Goal: Task Accomplishment & Management: Use online tool/utility

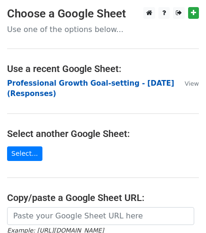
click at [52, 81] on strong "Professional Growth Goal-setting - [DATE] (Responses)" at bounding box center [90, 88] width 167 height 19
click at [61, 83] on strong "Professional Growth Goal-setting - June 2025 (Responses)" at bounding box center [90, 88] width 167 height 19
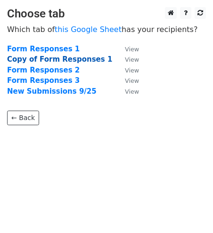
click at [40, 59] on strong "Copy of Form Responses 1" at bounding box center [59, 59] width 105 height 8
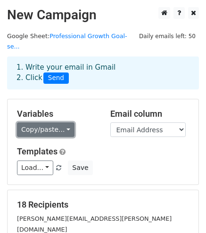
click at [63, 122] on link "Copy/paste..." at bounding box center [45, 129] width 57 height 15
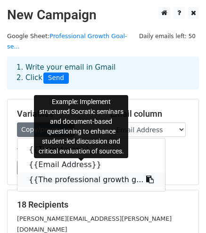
click at [59, 172] on link "{{The professional growth g..." at bounding box center [90, 179] width 147 height 15
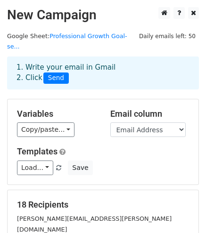
click at [56, 73] on span "Send" at bounding box center [55, 78] width 25 height 11
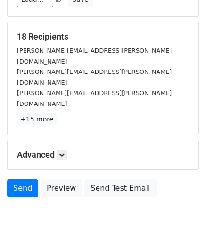
scroll to position [168, 0]
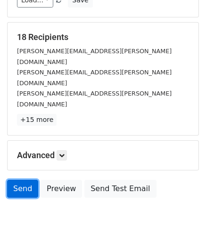
click at [22, 180] on link "Send" at bounding box center [22, 189] width 31 height 18
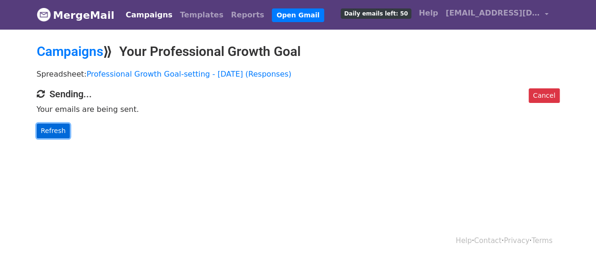
click at [48, 130] on link "Refresh" at bounding box center [53, 131] width 33 height 15
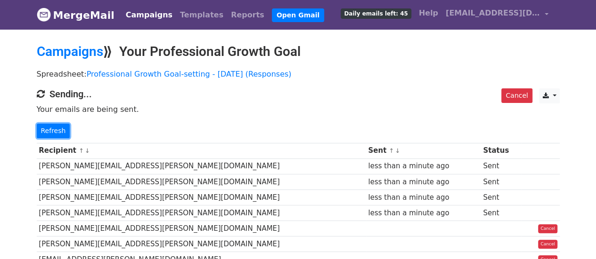
click at [48, 130] on link "Refresh" at bounding box center [53, 131] width 33 height 15
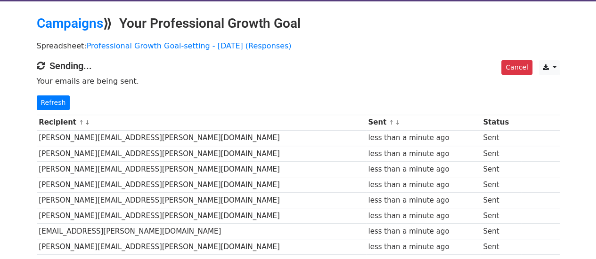
scroll to position [27, 0]
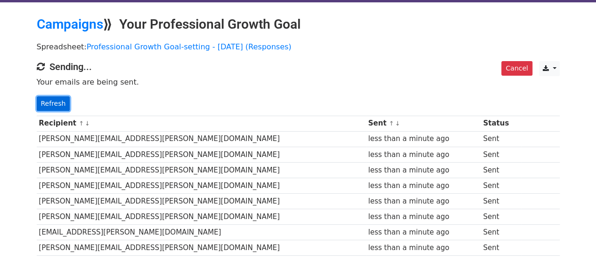
click at [50, 102] on link "Refresh" at bounding box center [53, 104] width 33 height 15
